Goal: Transaction & Acquisition: Purchase product/service

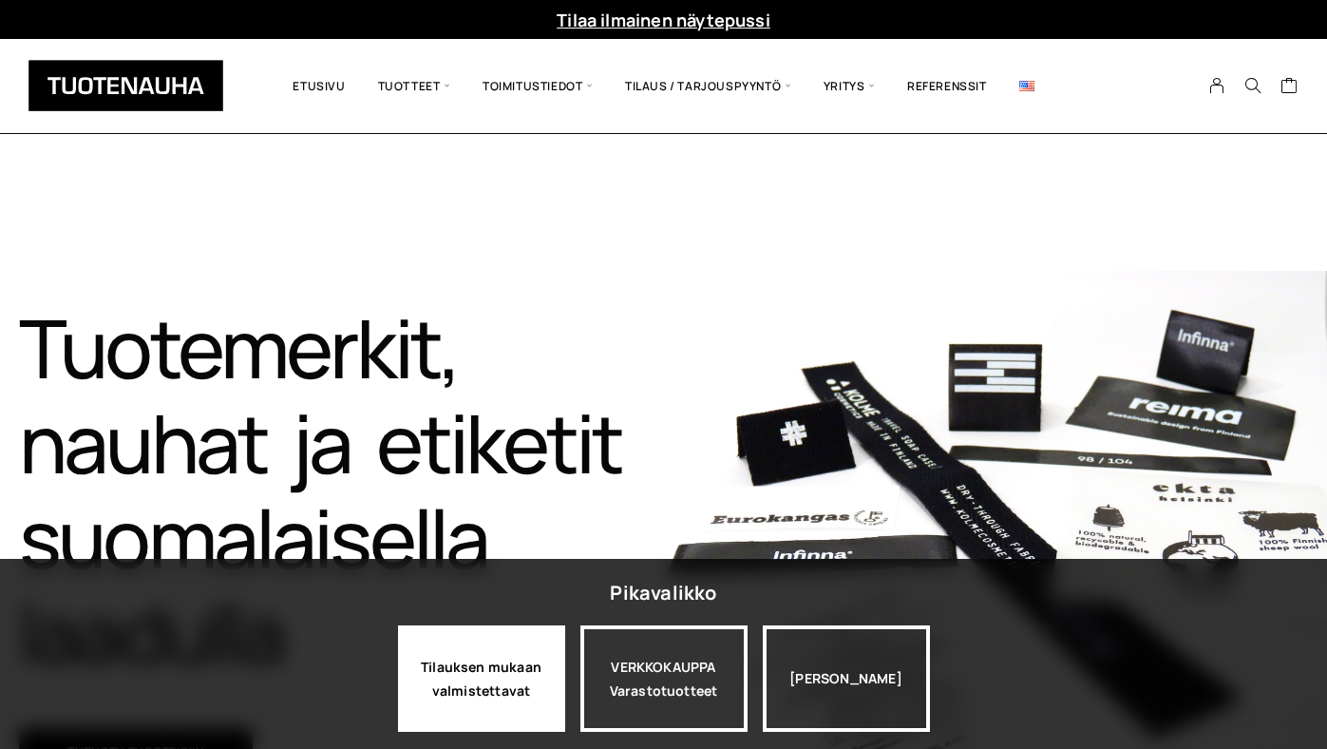
click at [509, 677] on div "Tilauksen mukaan valmistettavat" at bounding box center [481, 678] width 167 height 106
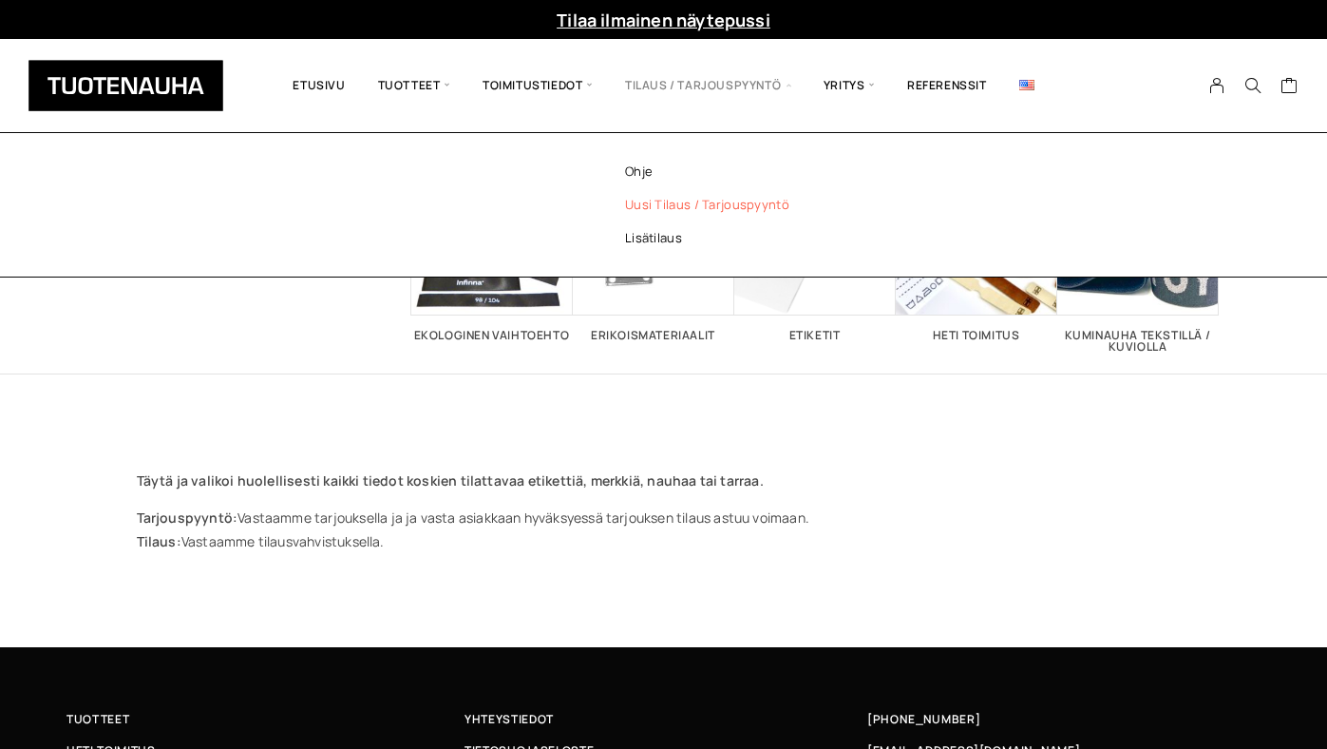
click at [740, 85] on span "Tilaus / Tarjouspyyntö" at bounding box center [708, 85] width 199 height 65
click at [700, 206] on link "Uusi tilaus / tarjouspyyntö" at bounding box center [733, 204] width 276 height 33
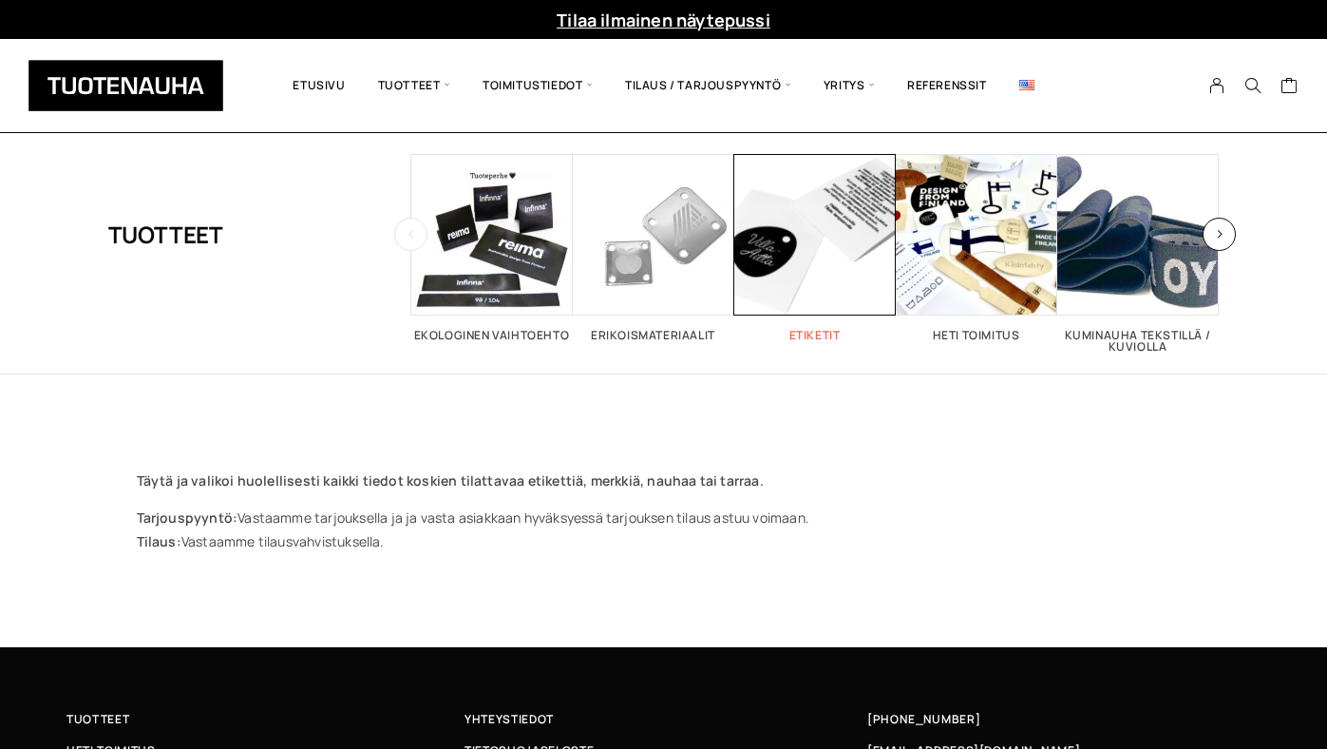
click at [818, 218] on span "Visit product category Etiketit" at bounding box center [816, 235] width 162 height 162
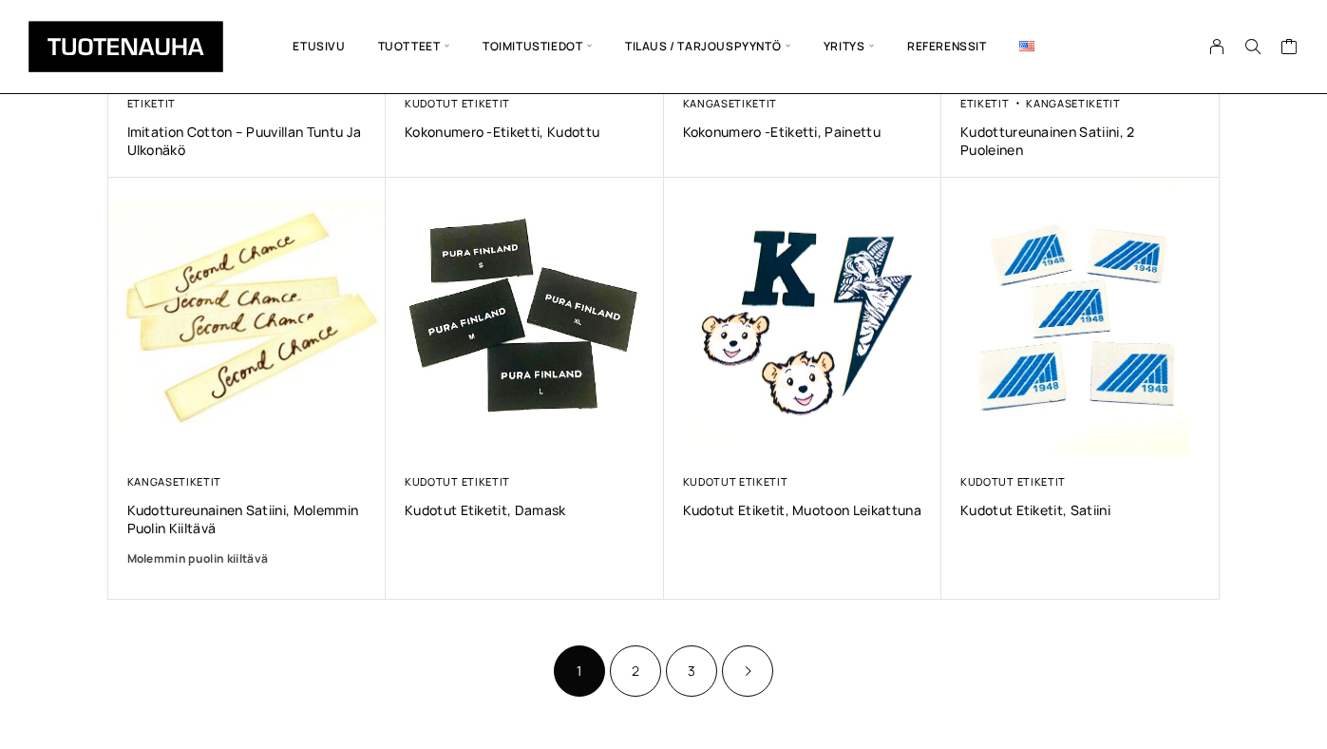
scroll to position [1055, 0]
click at [643, 663] on link "2" at bounding box center [635, 671] width 51 height 51
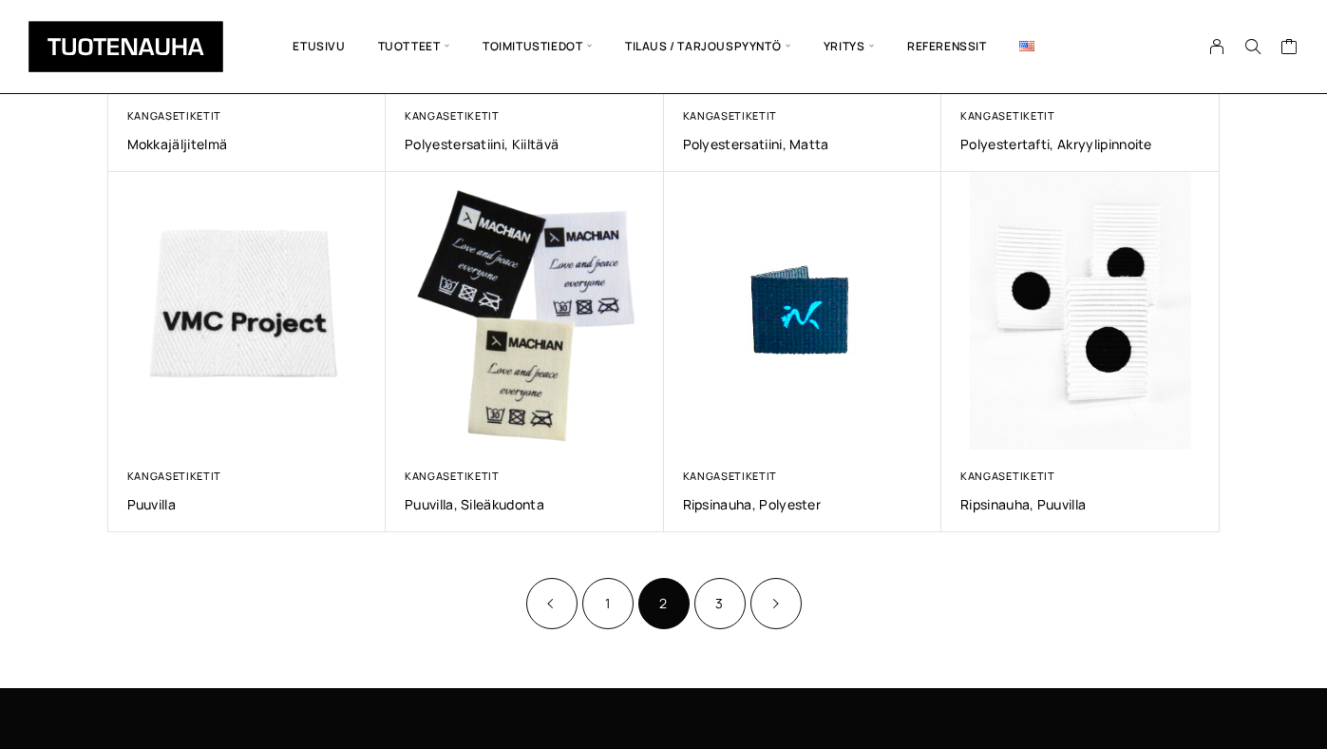
scroll to position [1105, 0]
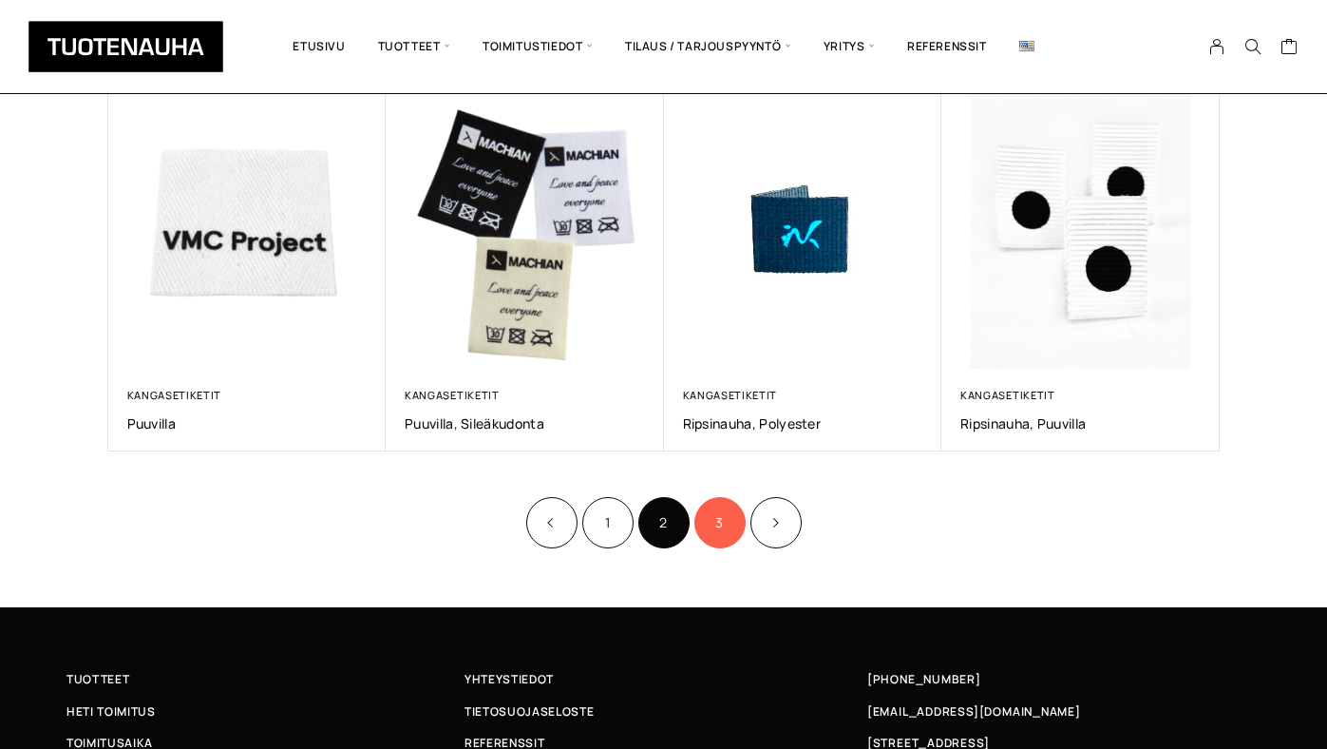
click at [721, 521] on link "3" at bounding box center [720, 522] width 51 height 51
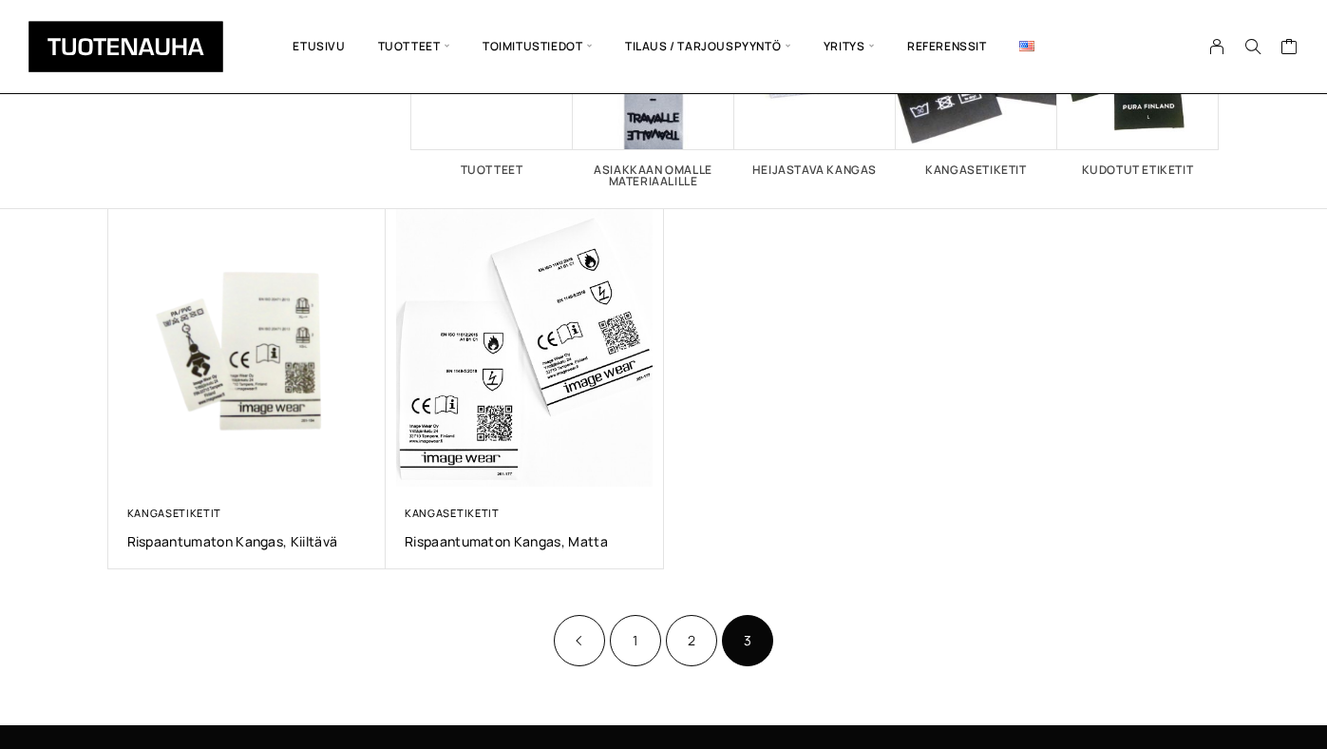
scroll to position [207, 0]
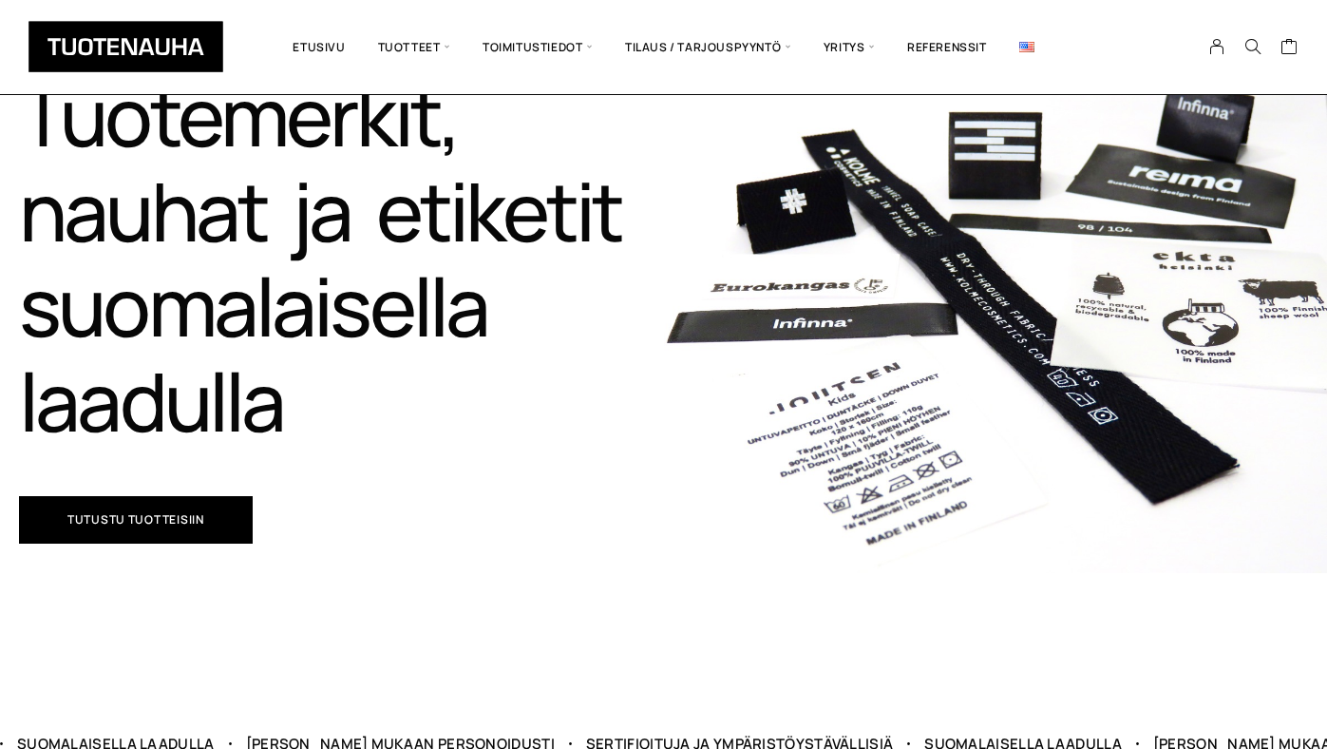
scroll to position [343, 0]
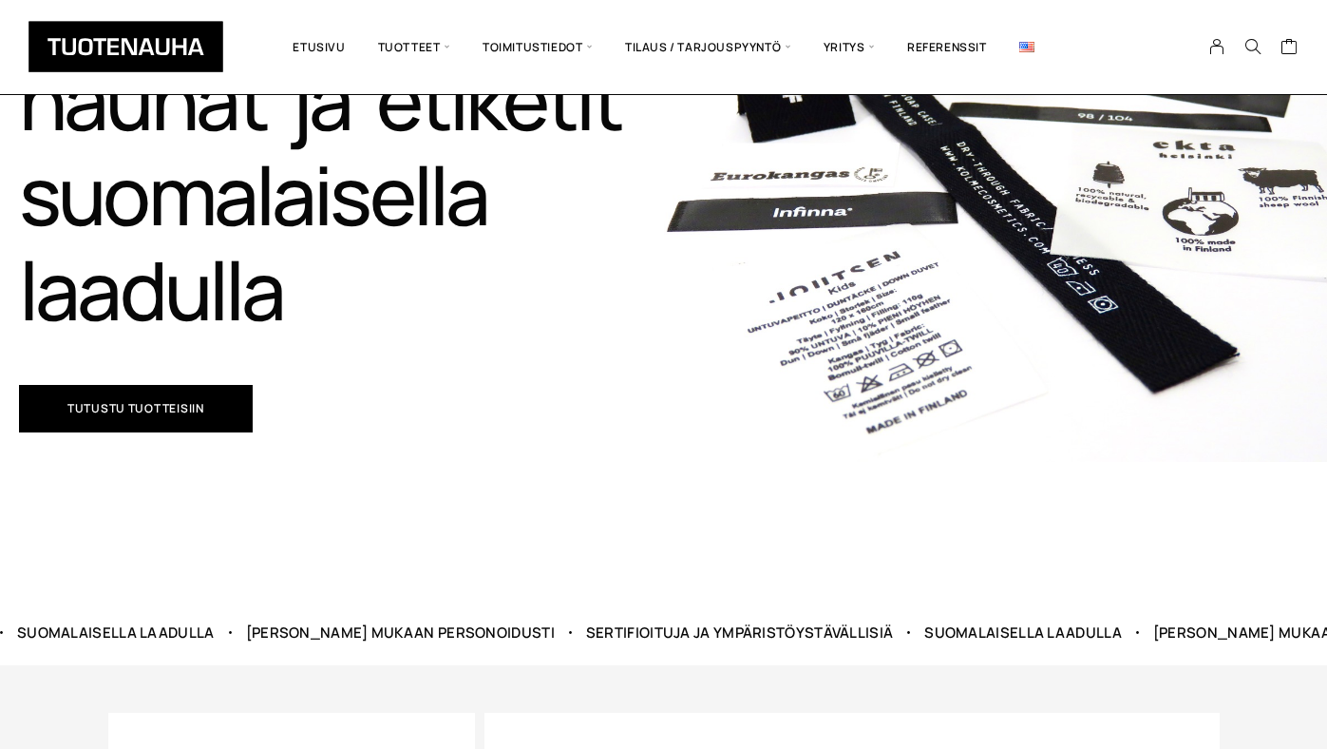
click at [668, 419] on img at bounding box center [996, 195] width 664 height 534
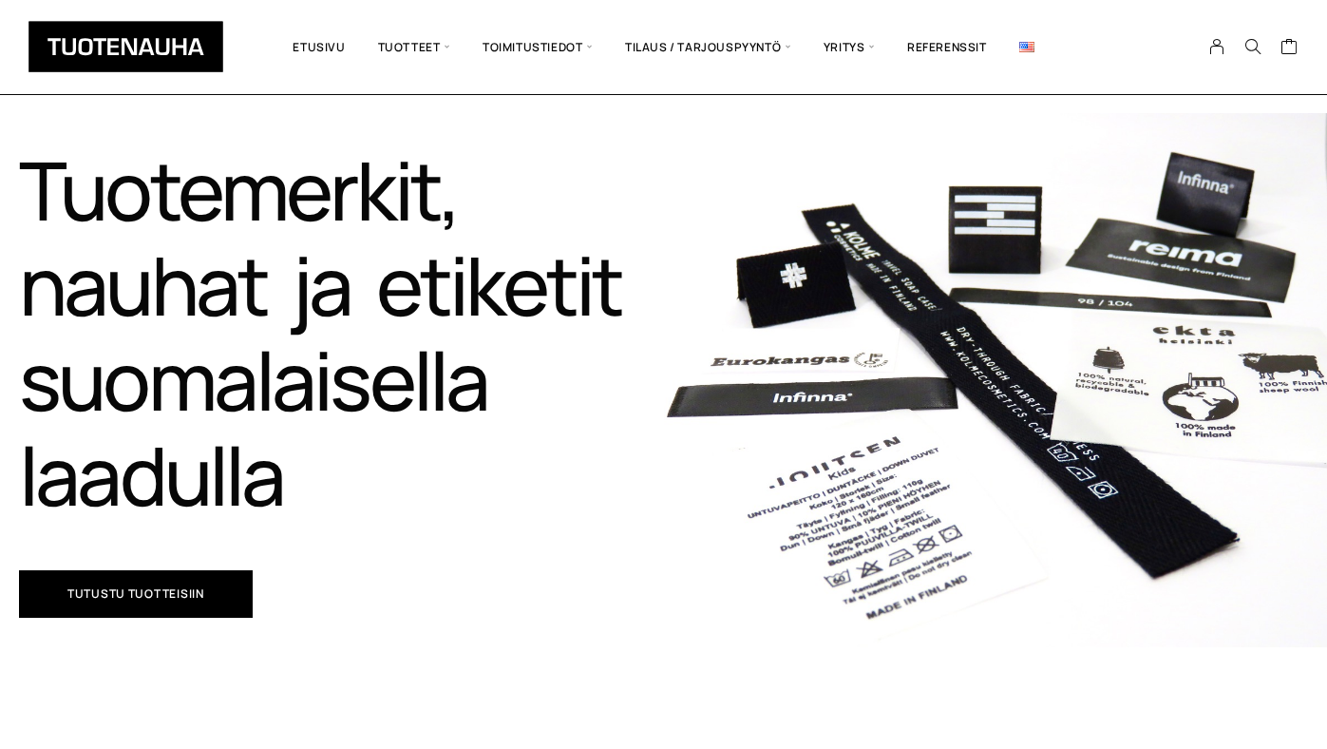
scroll to position [157, 0]
